Goal: Task Accomplishment & Management: Manage account settings

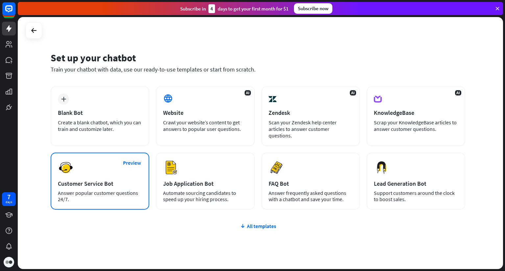
click at [122, 166] on div "Preview Customer Service Bot Answer popular customer questions 24/7." at bounding box center [100, 181] width 99 height 57
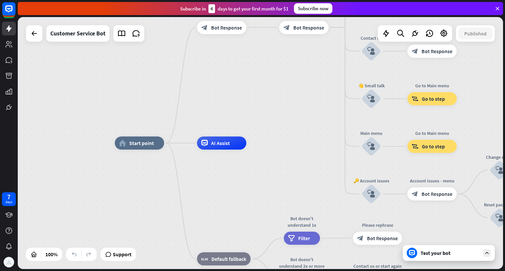
click at [456, 253] on div "Test your bot" at bounding box center [449, 253] width 59 height 7
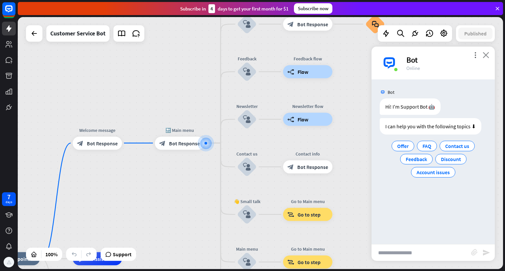
click at [486, 57] on icon "close" at bounding box center [485, 55] width 7 height 6
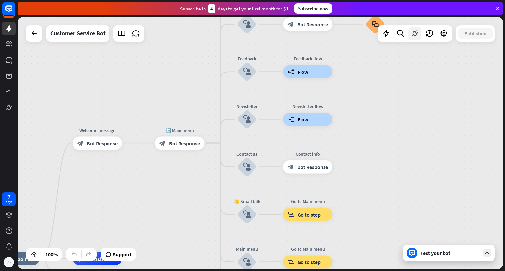
click at [416, 38] on div at bounding box center [414, 33] width 13 height 13
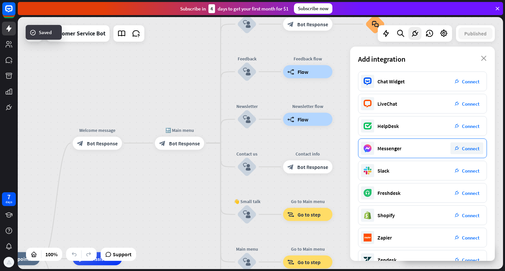
click at [472, 148] on span "Connect" at bounding box center [470, 149] width 17 height 6
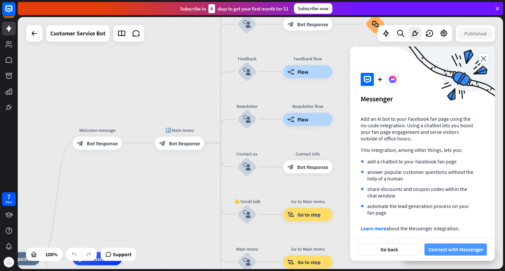
click at [439, 250] on button "Connect with Messenger" at bounding box center [455, 250] width 62 height 12
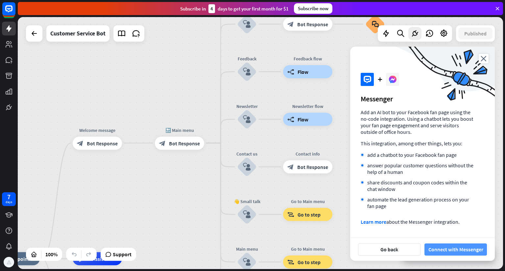
click at [450, 251] on button "Connect with Messenger" at bounding box center [455, 250] width 62 height 12
click at [451, 251] on button "Connect with Messenger" at bounding box center [455, 250] width 62 height 12
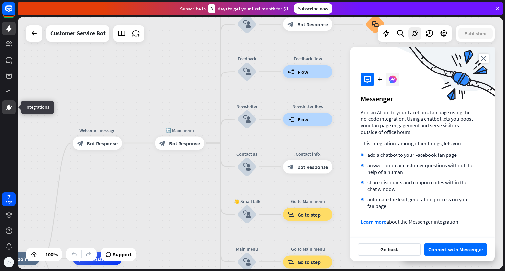
click at [10, 103] on link at bounding box center [9, 108] width 14 height 14
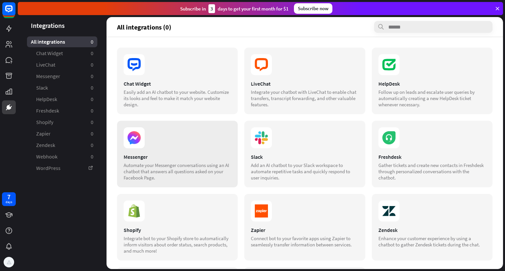
click at [211, 161] on section "Messenger Automate your Messenger conversations using an AI chatbot that answer…" at bounding box center [177, 167] width 107 height 27
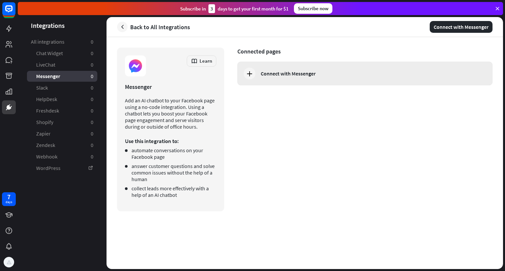
click at [350, 68] on div "Connect with Messenger" at bounding box center [364, 74] width 255 height 24
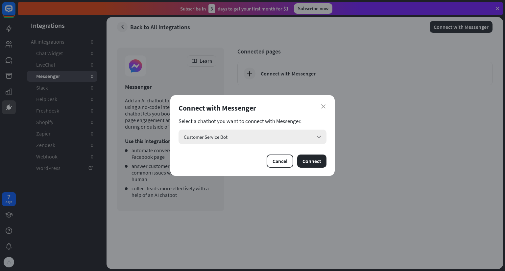
click at [318, 131] on div "Customer Service Bot arrow_down" at bounding box center [252, 137] width 148 height 14
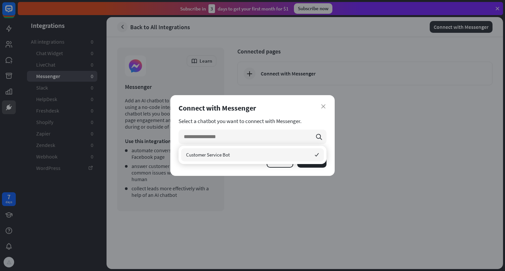
click at [309, 154] on div "Customer Service Bot checked" at bounding box center [252, 155] width 143 height 13
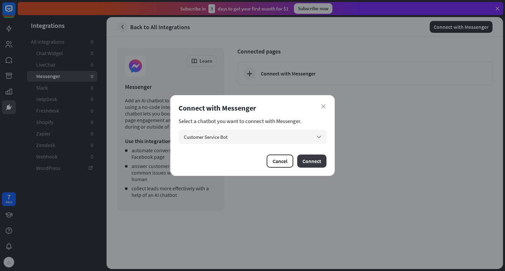
click at [319, 163] on button "Connect" at bounding box center [311, 161] width 29 height 13
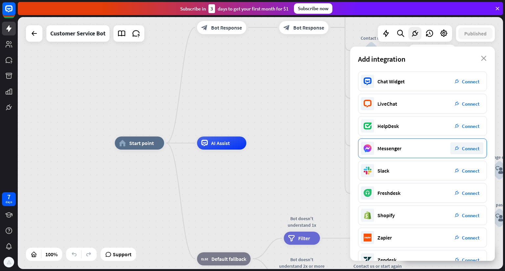
click at [462, 149] on span "Connect" at bounding box center [470, 149] width 17 height 6
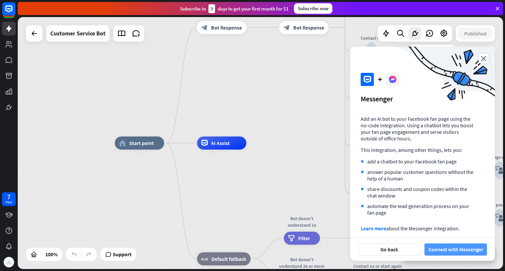
click at [444, 248] on button "Connect with Messenger" at bounding box center [455, 250] width 62 height 12
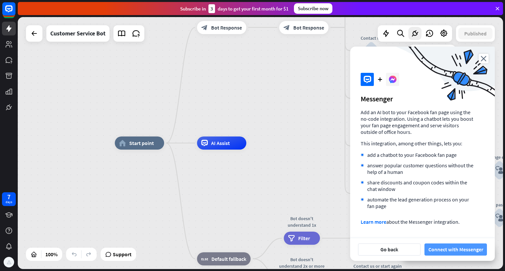
click at [470, 252] on button "Connect with Messenger" at bounding box center [455, 250] width 62 height 12
click at [464, 245] on button "Connect with Messenger" at bounding box center [455, 250] width 62 height 12
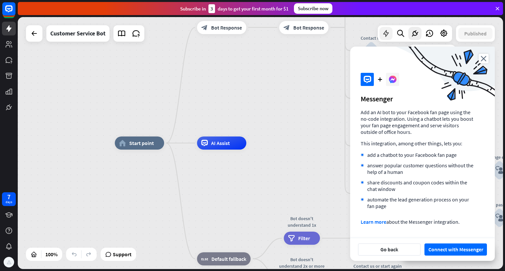
click at [385, 38] on div at bounding box center [385, 33] width 13 height 13
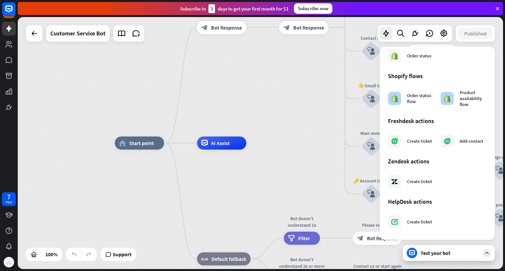
scroll to position [0, 0]
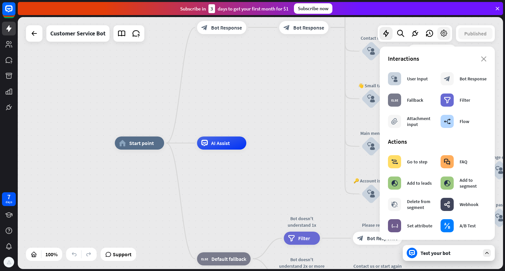
click at [444, 35] on icon at bounding box center [443, 33] width 9 height 9
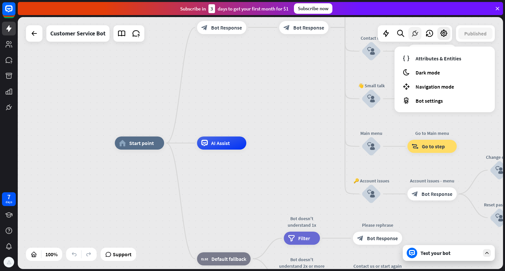
click at [414, 29] on div at bounding box center [414, 33] width 13 height 13
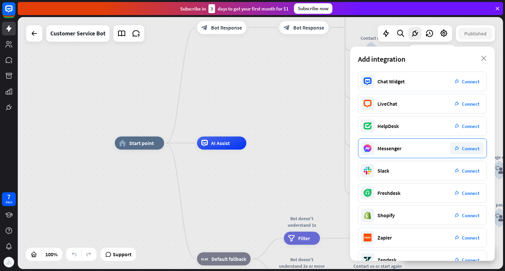
click at [396, 151] on div "Messenger" at bounding box center [389, 148] width 24 height 7
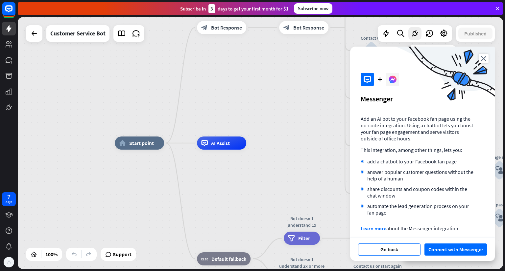
click at [407, 250] on button "Go back" at bounding box center [389, 250] width 62 height 12
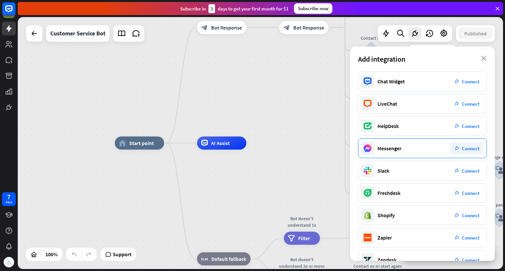
click at [460, 146] on div "plug_integration Connect" at bounding box center [466, 149] width 33 height 12
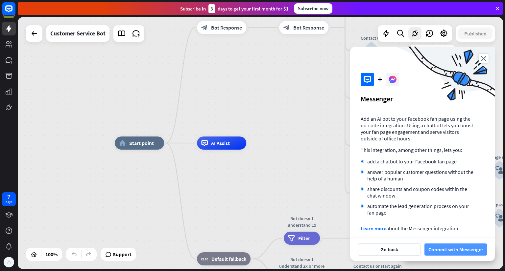
click at [439, 249] on button "Connect with Messenger" at bounding box center [455, 250] width 62 height 12
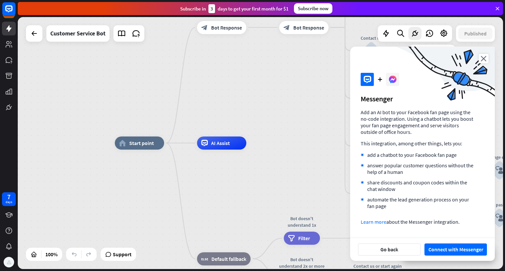
click at [376, 221] on link "Learn more" at bounding box center [373, 222] width 26 height 7
click at [375, 248] on button "Go back" at bounding box center [389, 250] width 62 height 12
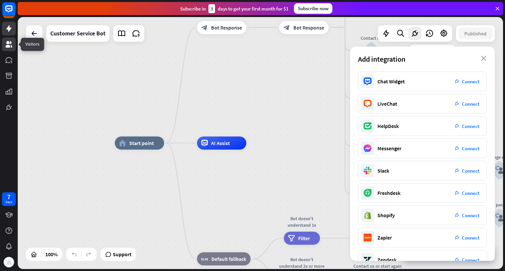
click at [9, 47] on icon at bounding box center [9, 44] width 7 height 7
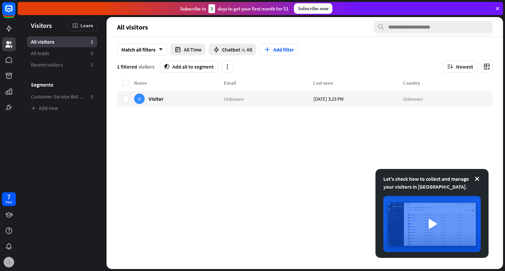
click at [9, 259] on img at bounding box center [9, 262] width 9 height 9
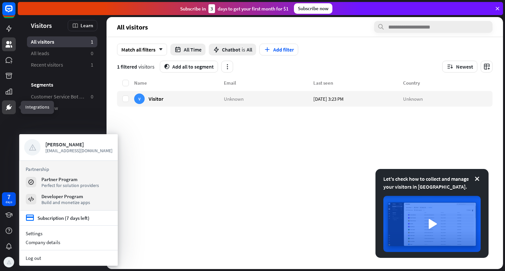
click at [7, 105] on icon at bounding box center [9, 108] width 8 height 8
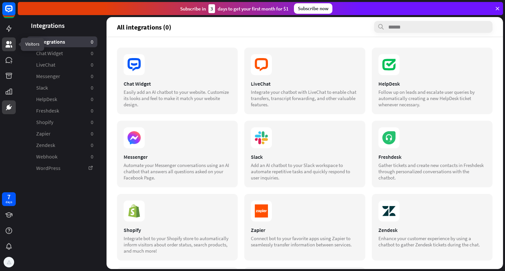
click at [10, 44] on icon at bounding box center [9, 44] width 8 height 8
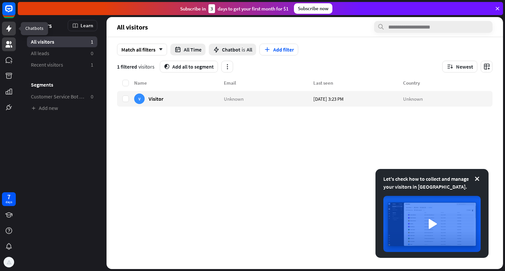
click at [12, 26] on icon at bounding box center [9, 29] width 8 height 8
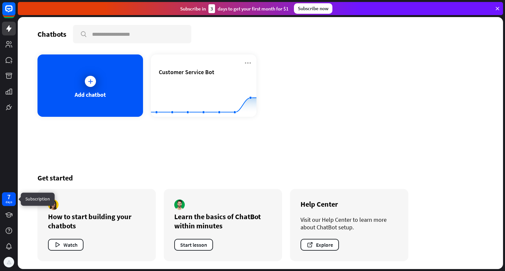
click at [9, 196] on div "7" at bounding box center [8, 197] width 3 height 6
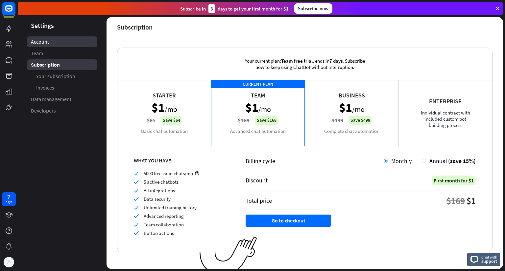
click at [56, 44] on link "Account" at bounding box center [62, 41] width 70 height 11
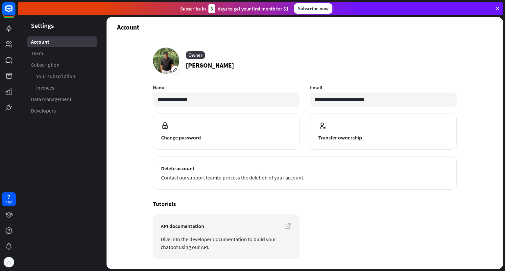
scroll to position [20, 0]
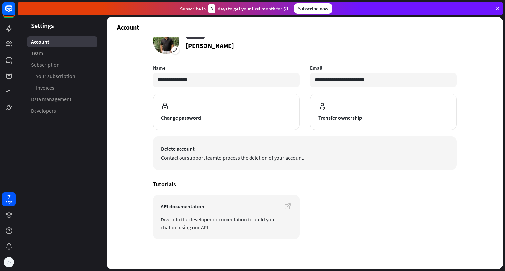
click at [283, 167] on button "Delete account Contact our support team to process the deletion of your account." at bounding box center [305, 154] width 304 height 34
click at [243, 162] on button "Delete account Contact our support team to process the deletion of your account." at bounding box center [305, 154] width 304 height 34
click at [183, 152] on span "Delete account" at bounding box center [304, 149] width 287 height 8
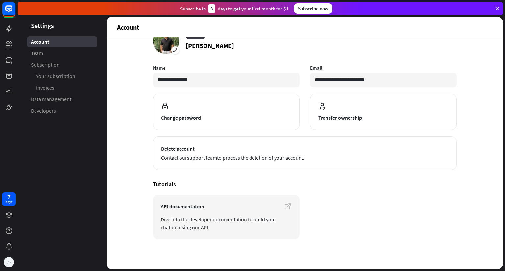
scroll to position [0, 0]
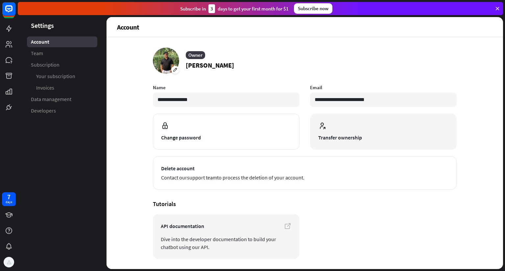
click at [333, 137] on span "Transfer ownership" at bounding box center [383, 138] width 130 height 8
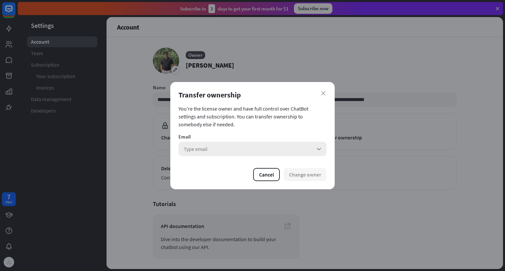
click at [310, 149] on div "Type email arrow_down" at bounding box center [252, 149] width 148 height 14
click at [320, 91] on div "Transfer ownership" at bounding box center [252, 94] width 148 height 9
click at [322, 93] on icon "close" at bounding box center [323, 93] width 4 height 4
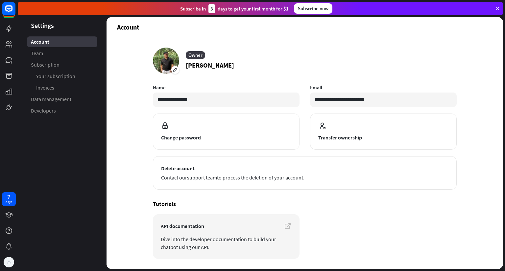
click at [495, 7] on icon at bounding box center [497, 9] width 6 height 6
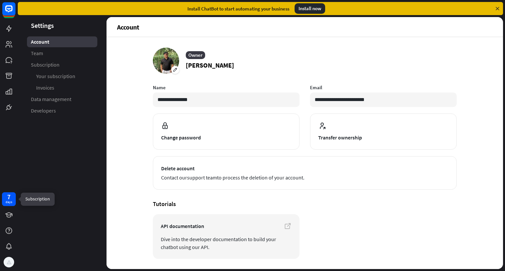
click at [6, 200] on div "days" at bounding box center [9, 202] width 7 height 5
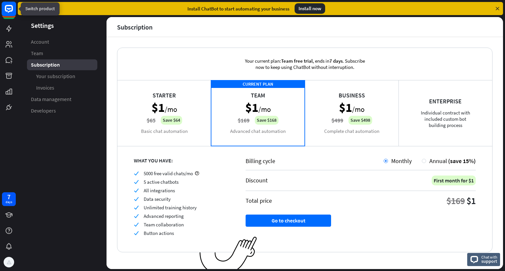
click at [9, 14] on rect at bounding box center [9, 9] width 14 height 14
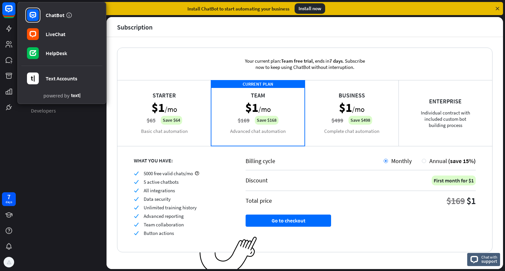
click at [59, 141] on aside "Settings Account Team Subscription Your subscription Invoices Data management D…" at bounding box center [62, 143] width 89 height 252
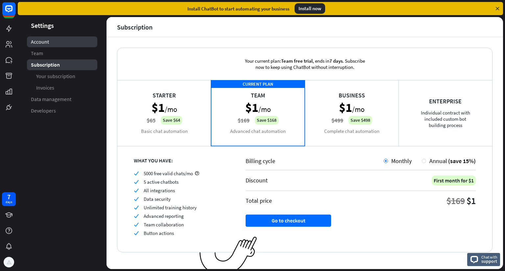
click at [56, 42] on link "Account" at bounding box center [62, 41] width 70 height 11
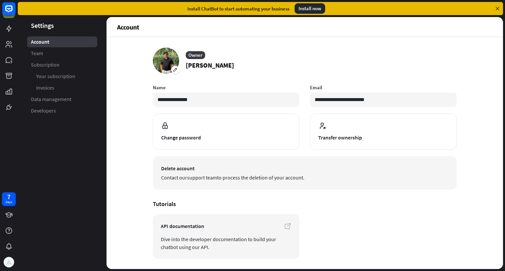
click at [342, 180] on span "Contact our support team to process the deletion of your account." at bounding box center [304, 178] width 287 height 8
click at [291, 177] on span "Contact our support team to process the deletion of your account." at bounding box center [304, 178] width 287 height 8
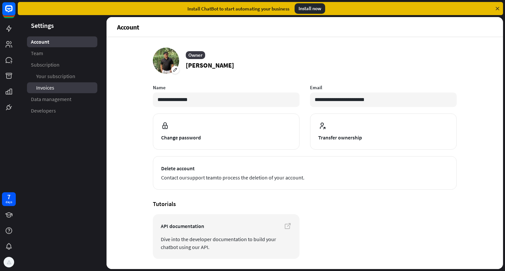
click at [51, 89] on span "Invoices" at bounding box center [45, 87] width 18 height 7
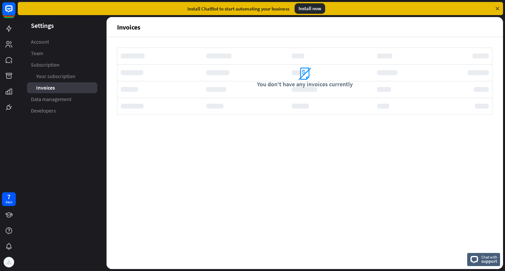
click at [492, 270] on div "Settings Account Team Subscription Your subscription Invoices Data management D…" at bounding box center [261, 144] width 487 height 254
click at [489, 265] on div "Chat with support" at bounding box center [483, 259] width 33 height 13
